Goal: Task Accomplishment & Management: Use online tool/utility

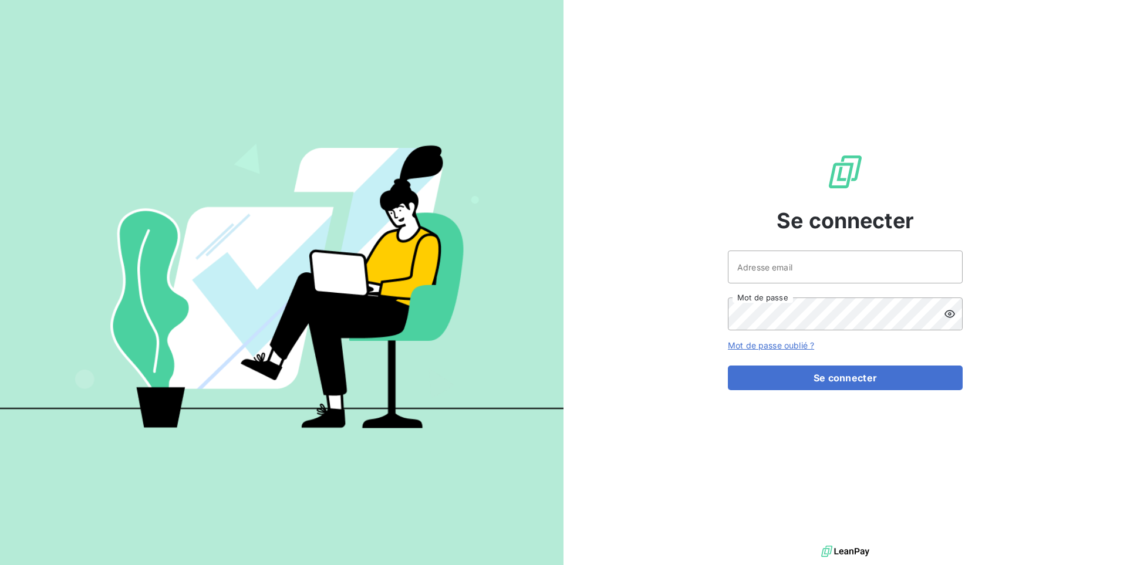
click at [831, 286] on div "Adresse email Mot de passe" at bounding box center [845, 291] width 235 height 80
click at [793, 261] on input "Adresse email" at bounding box center [845, 267] width 235 height 33
paste input "brut"
type input "admin@brut"
click at [728, 366] on button "Se connecter" at bounding box center [845, 378] width 235 height 25
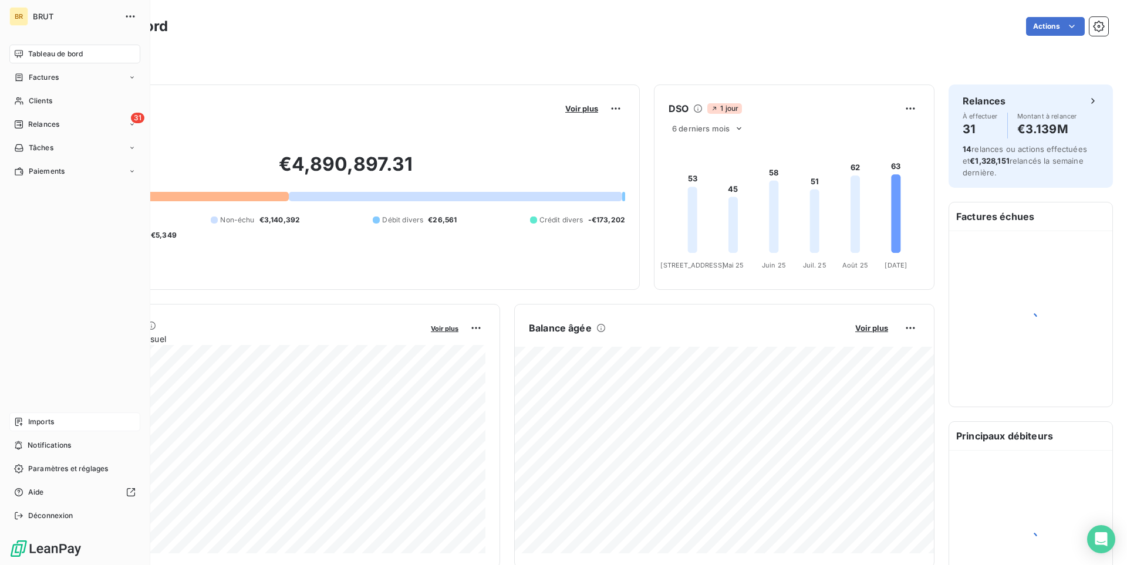
click at [41, 425] on span "Imports" at bounding box center [41, 422] width 26 height 11
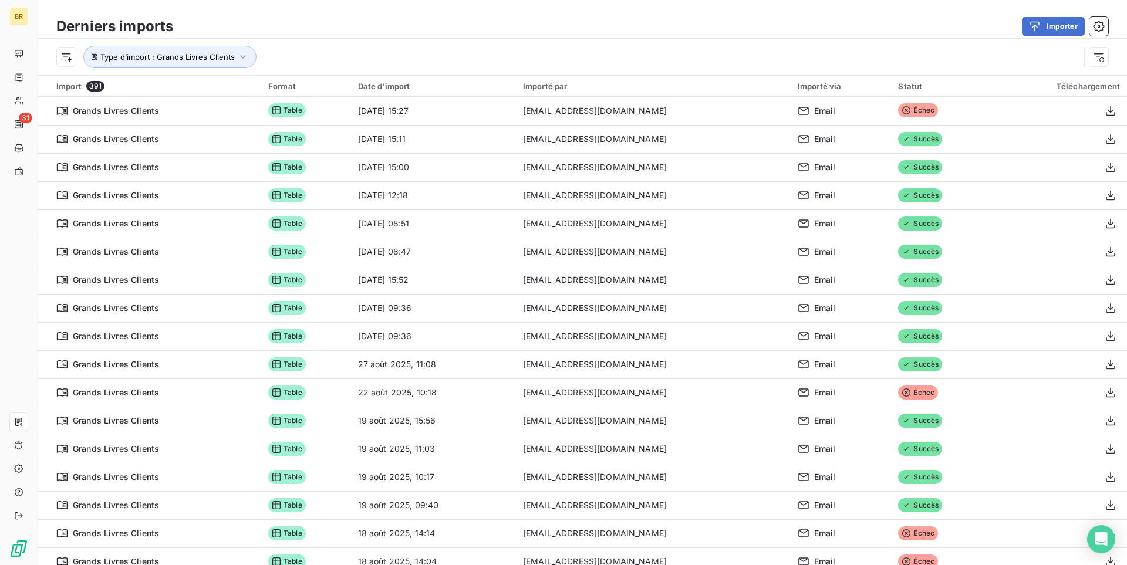
click at [487, 71] on div "Type d’import : Grands Livres Clients" at bounding box center [582, 57] width 1089 height 36
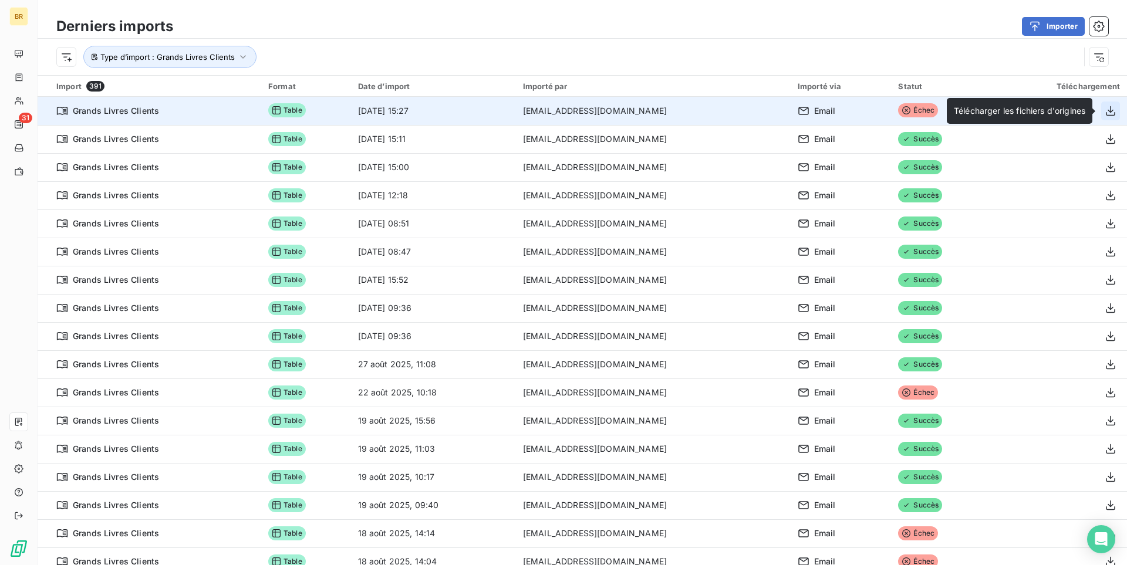
click at [1107, 117] on button "button" at bounding box center [1110, 111] width 19 height 19
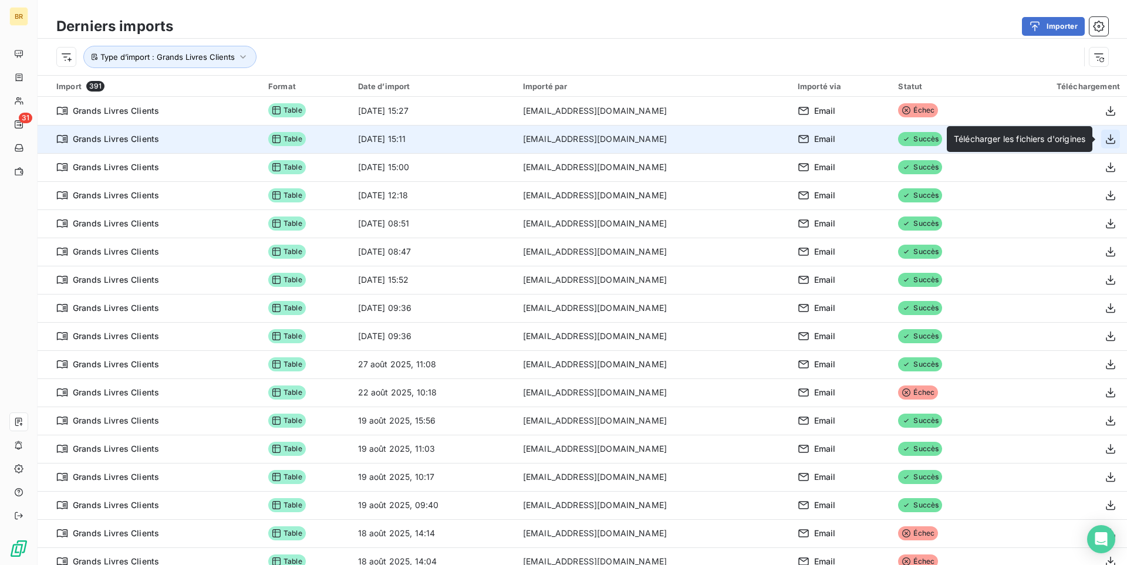
click at [1107, 141] on icon "button" at bounding box center [1110, 139] width 12 height 12
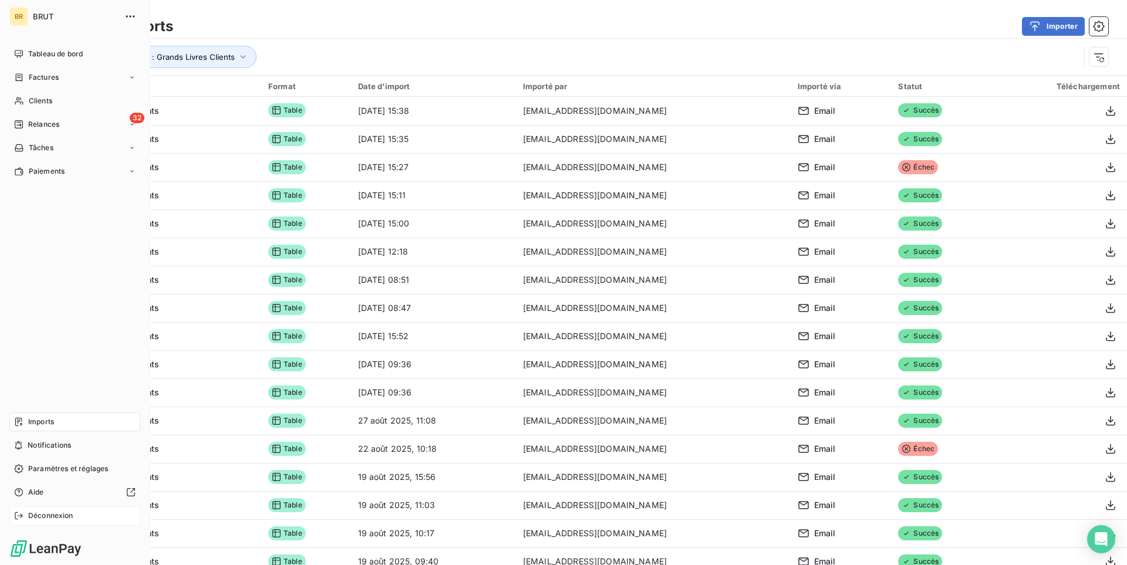
click at [55, 516] on span "Déconnexion" at bounding box center [50, 516] width 45 height 11
